Goal: Connect with others: Participate in discussion

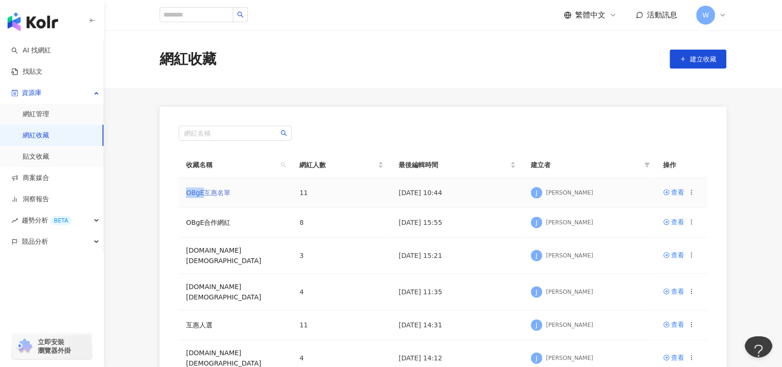
click at [227, 195] on link "OBgE互惠名單" at bounding box center [208, 193] width 44 height 8
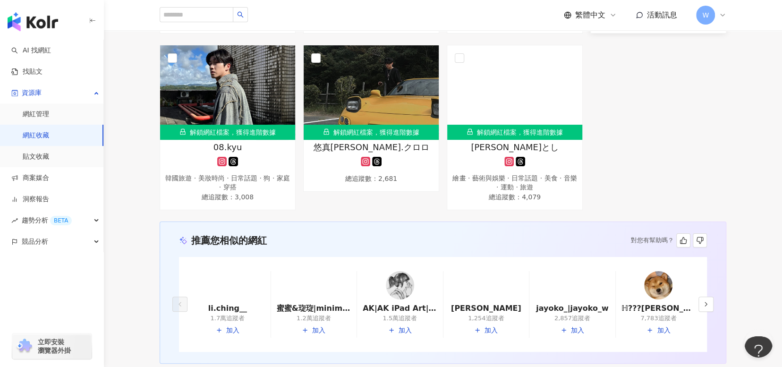
scroll to position [472, 0]
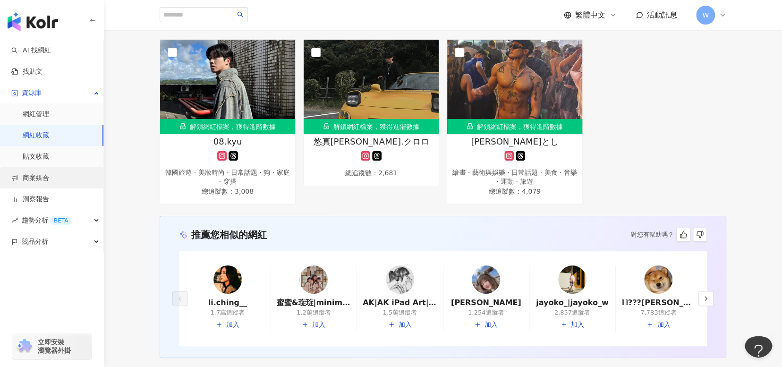
click at [49, 183] on link "商案媒合" at bounding box center [30, 177] width 38 height 9
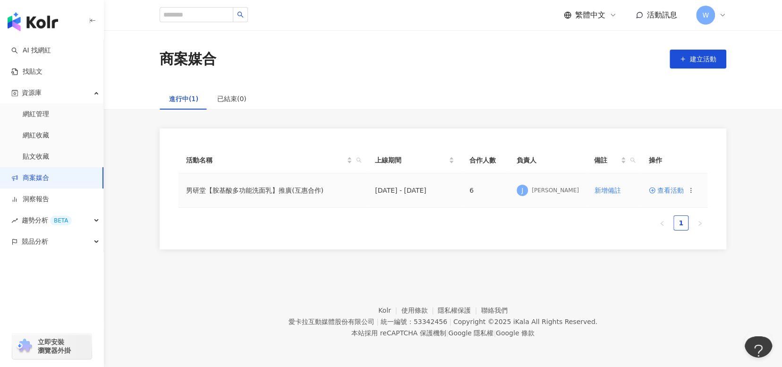
click at [222, 193] on td "男研堂【胺基酸多功能洗面乳】推廣(互惠合作)" at bounding box center [273, 190] width 189 height 34
click at [673, 193] on span "查看活動" at bounding box center [666, 190] width 35 height 7
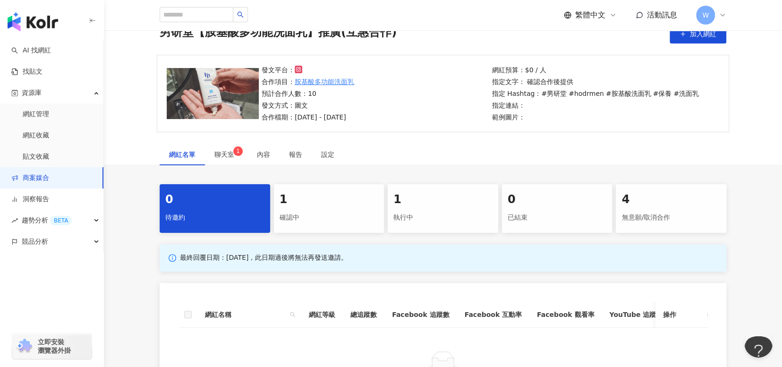
scroll to position [94, 0]
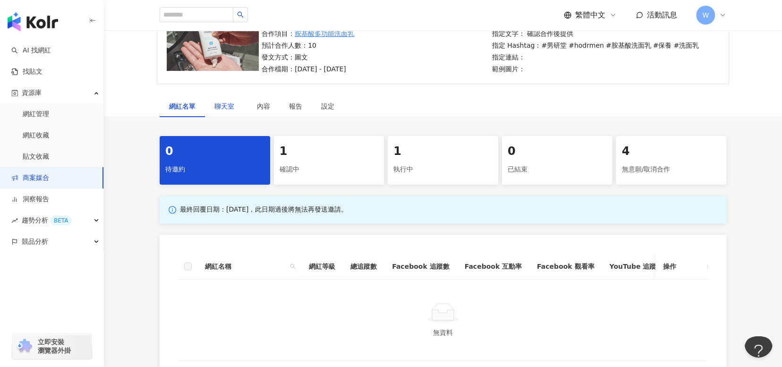
click at [226, 106] on span "聊天室" at bounding box center [226, 106] width 24 height 7
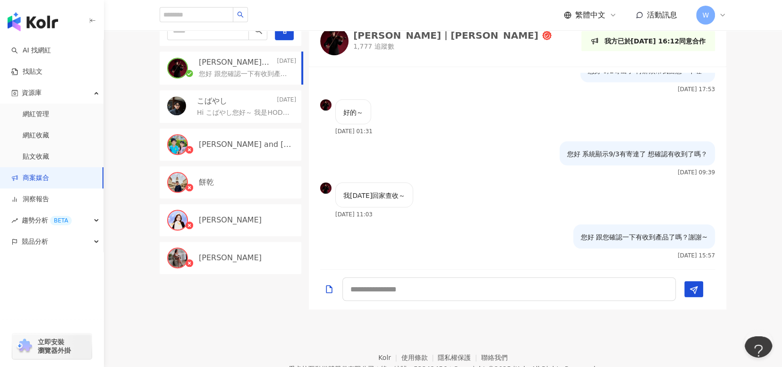
scroll to position [283, 0]
